Goal: Check status: Check status

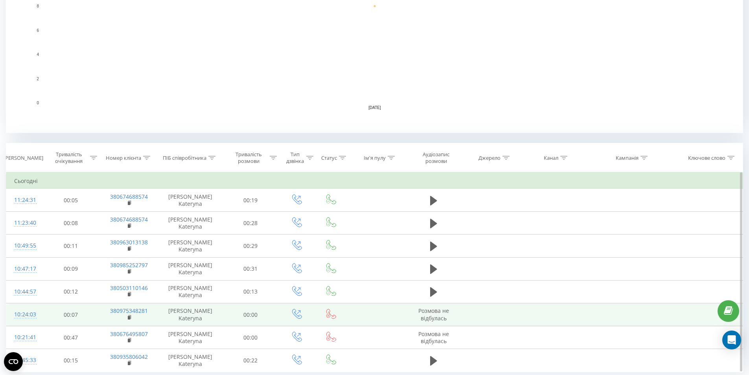
scroll to position [223, 0]
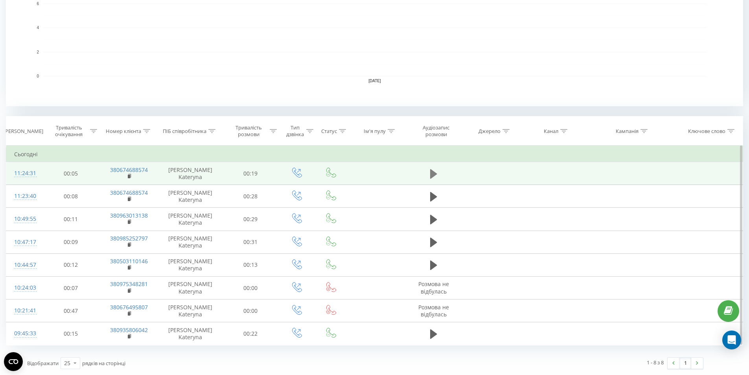
click at [433, 178] on icon at bounding box center [433, 173] width 7 height 11
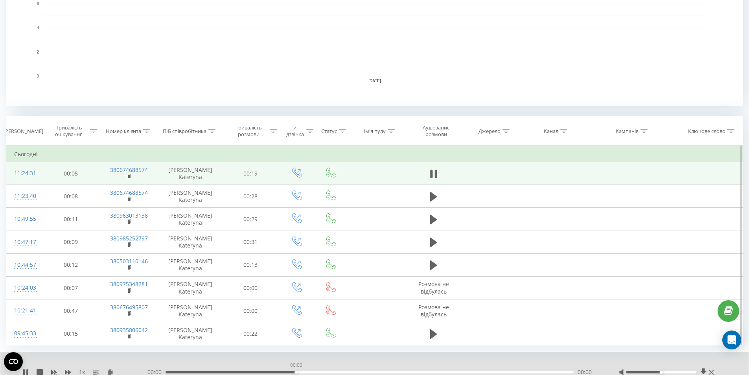
click at [295, 371] on div "00:00" at bounding box center [370, 372] width 408 height 2
click at [304, 371] on div "00:06" at bounding box center [370, 372] width 408 height 2
click at [28, 371] on icon at bounding box center [27, 372] width 2 height 6
